Goal: Information Seeking & Learning: Learn about a topic

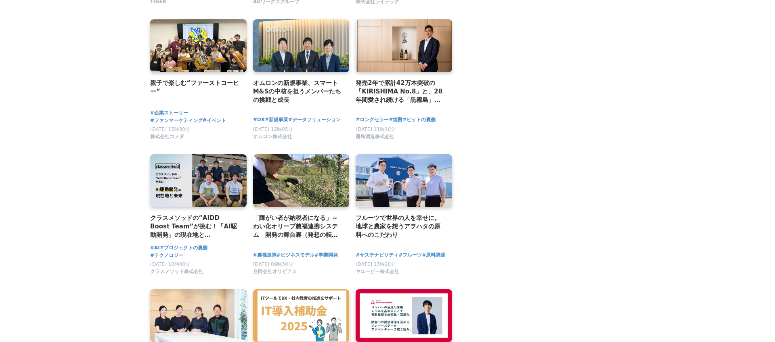
scroll to position [1305, 0]
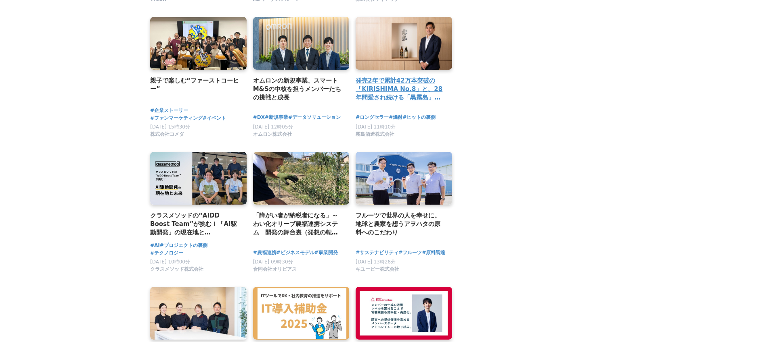
click at [408, 94] on h2 "発売2年で累計42万本突破の「KIRISHIMA No.8」と、28年間愛され続ける「黒霧島」。霧島酒造・新社長が明かす、第四次焼酎ブームの新潮流とは。" at bounding box center [400, 89] width 90 height 26
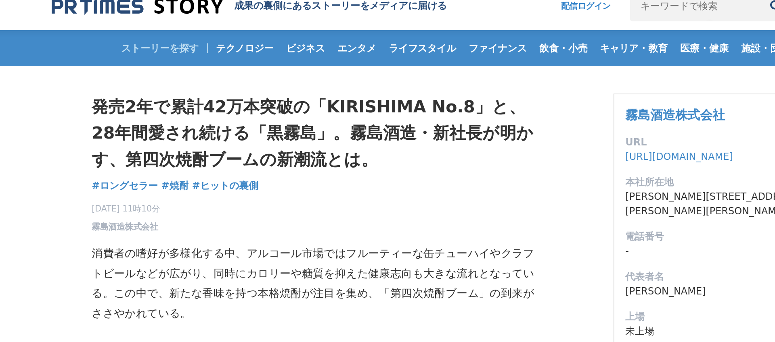
click at [262, 86] on h1 "発売2年で累計42万本突破の「KIRISHIMA No.8」と、28年間愛され続ける「黒霧島」。霧島酒造・新社長が明かす、第四次焼酎ブームの新潮流とは。" at bounding box center [302, 88] width 258 height 46
drag, startPoint x: 286, startPoint y: 86, endPoint x: 252, endPoint y: 86, distance: 34.3
click at [252, 86] on h1 "発売2年で累計42万本突破の「KIRISHIMA No.8」と、28年間愛され続ける「黒霧島」。霧島酒造・新社長が明かす、第四次焼酎ブームの新潮流とは。" at bounding box center [302, 88] width 258 height 46
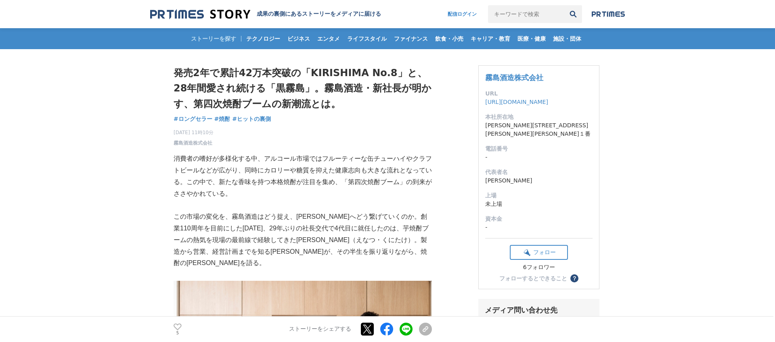
click at [190, 8] on header "成果の裏側にあるストーリーをメディアに届ける 配信ログイン 検索履歴 全て削除" at bounding box center [387, 14] width 775 height 28
click at [189, 12] on img at bounding box center [200, 14] width 100 height 11
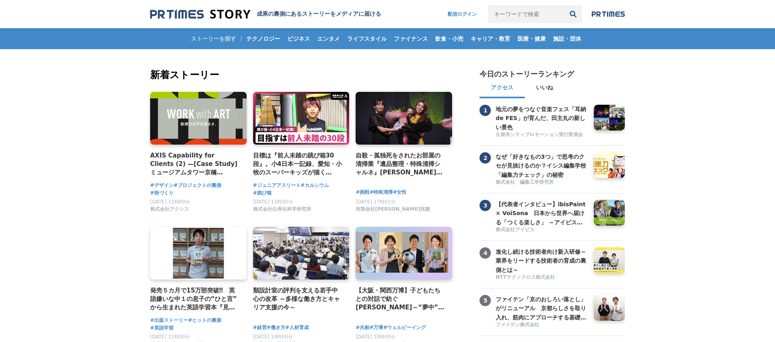
click at [616, 15] on img at bounding box center [607, 14] width 33 height 6
